Goal: Transaction & Acquisition: Download file/media

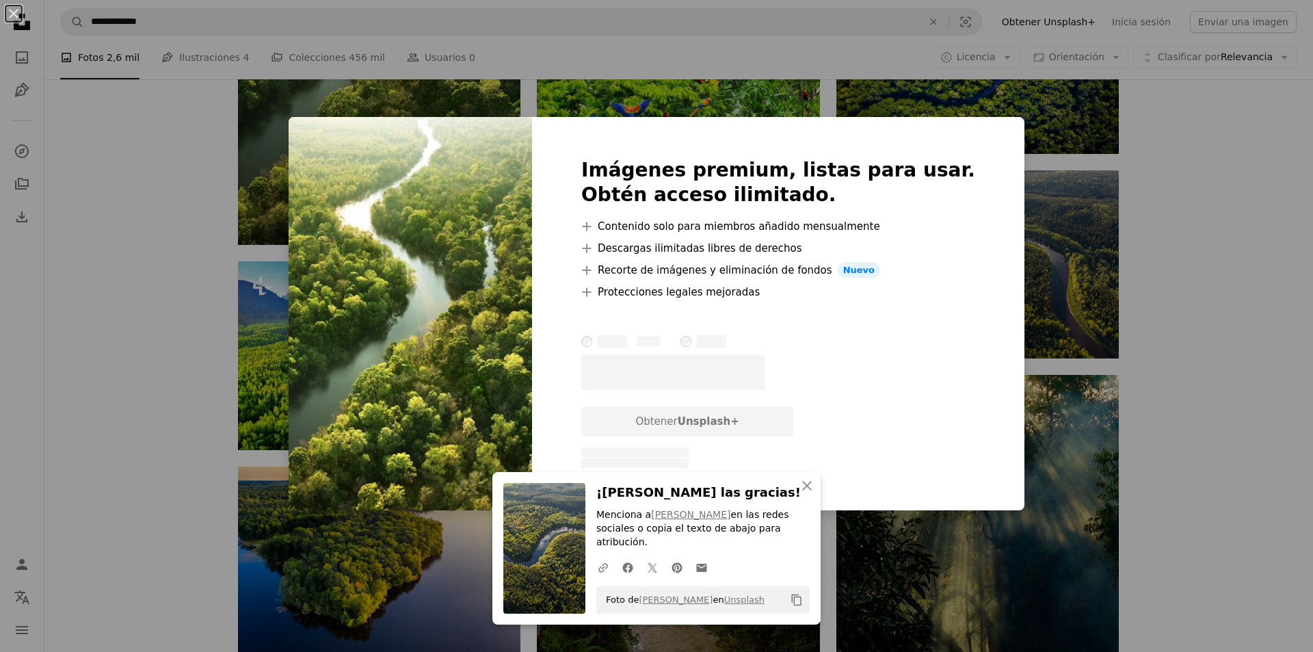
scroll to position [752, 0]
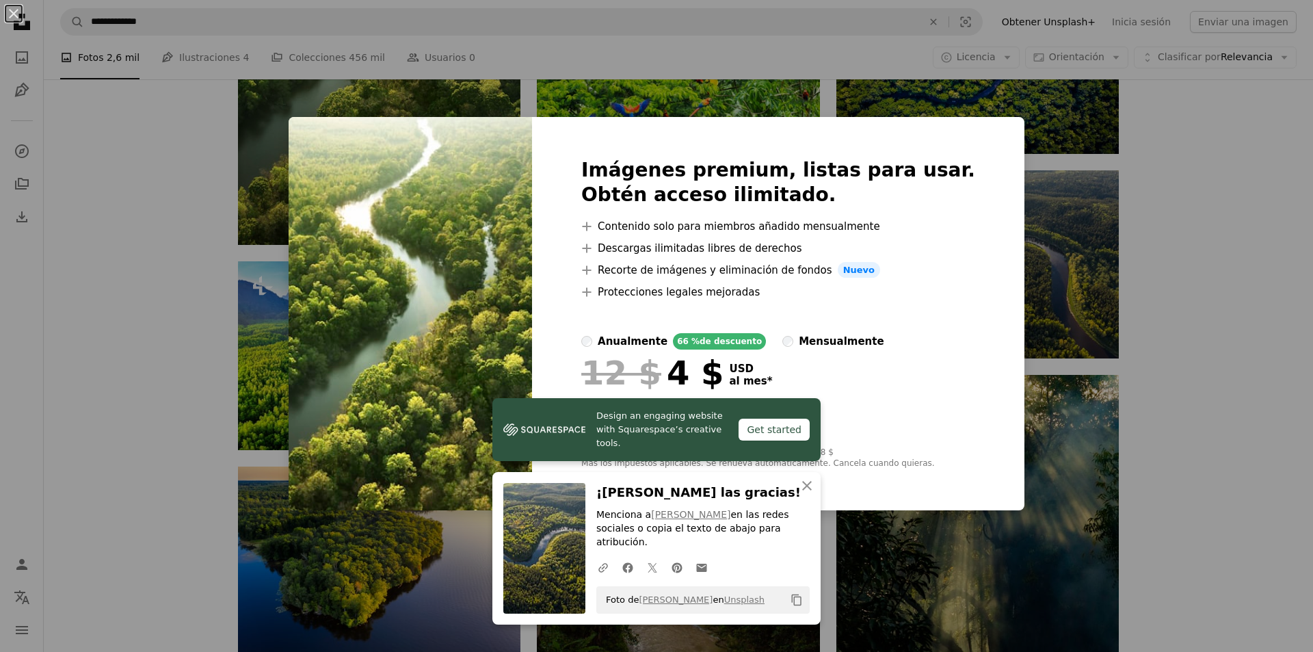
click at [1269, 246] on div "An X shape Design an engaging website with Squarespace’s creative tools. Get st…" at bounding box center [656, 326] width 1313 height 652
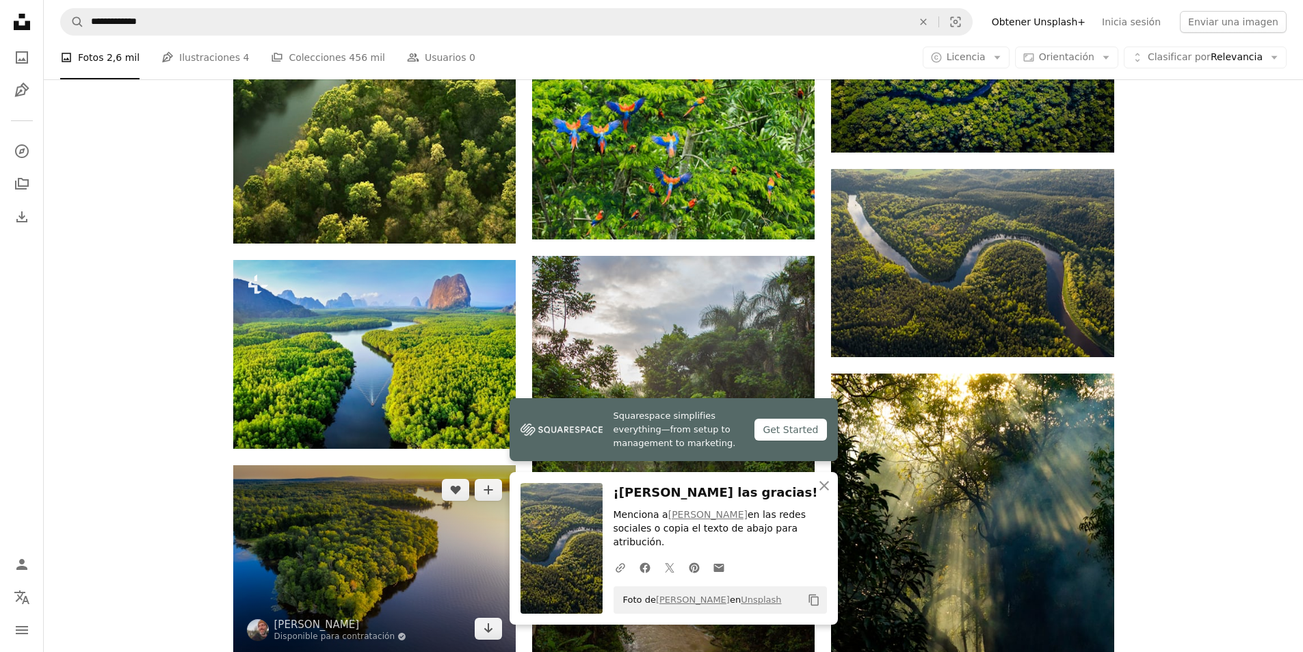
click at [277, 549] on img at bounding box center [374, 559] width 282 height 188
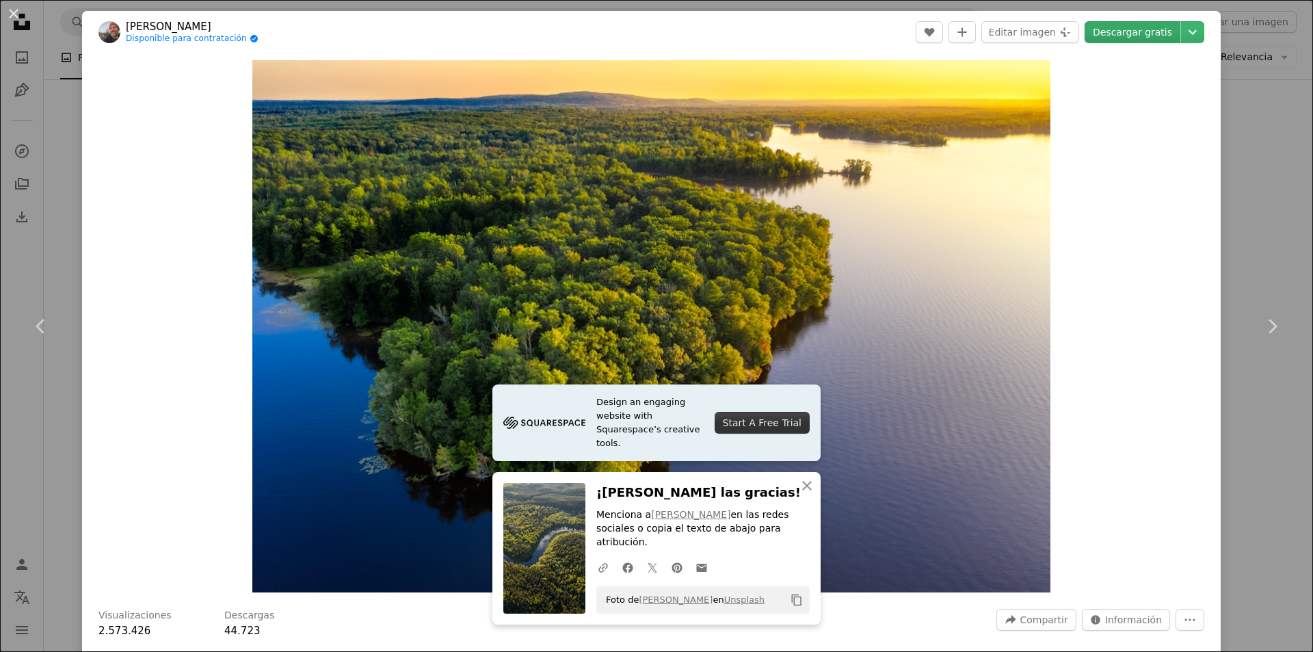
click at [1106, 31] on link "Descargar gratis" at bounding box center [1133, 32] width 96 height 22
